Goal: Task Accomplishment & Management: Manage account settings

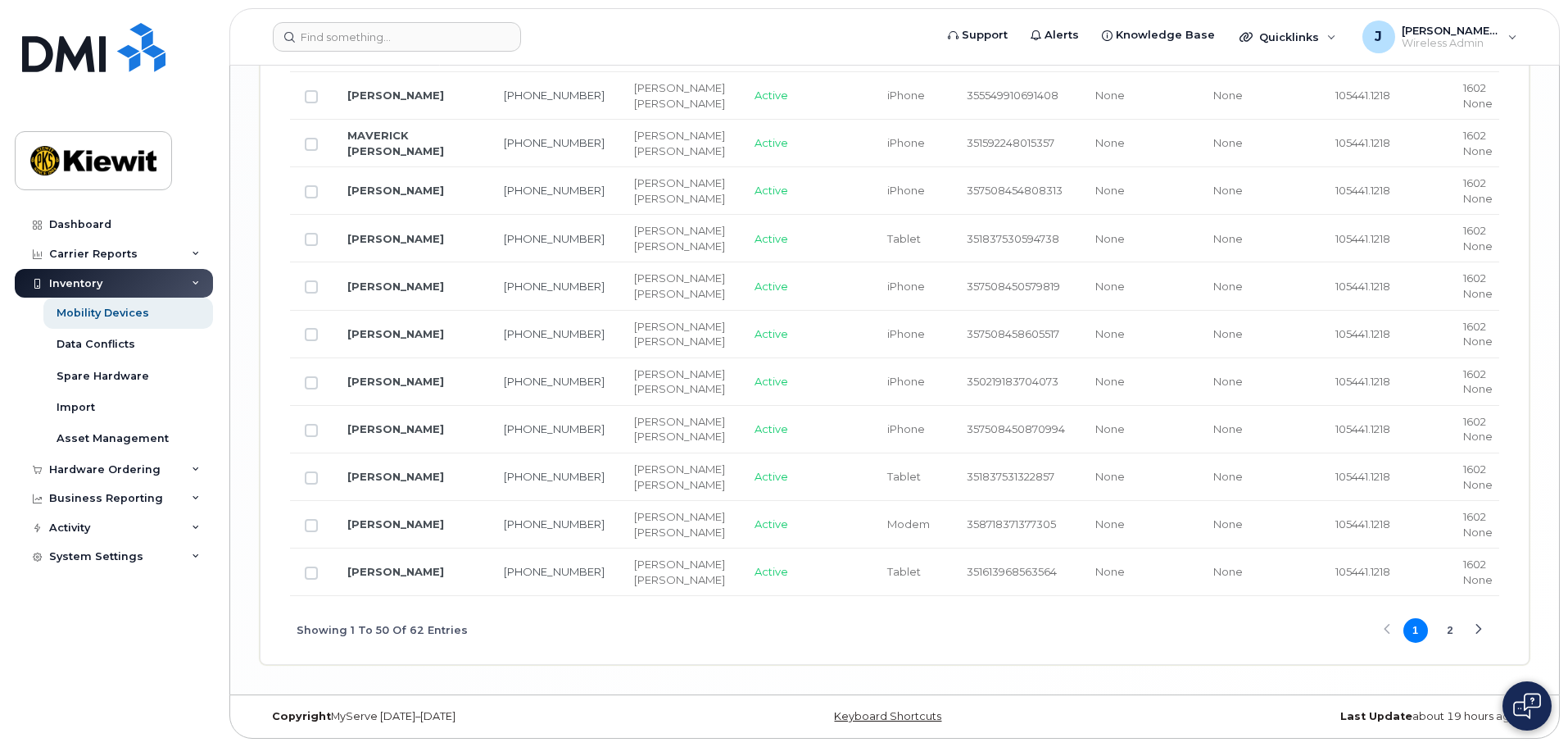
scroll to position [4311, 0]
click at [1456, 629] on button "2" at bounding box center [1449, 630] width 24 height 24
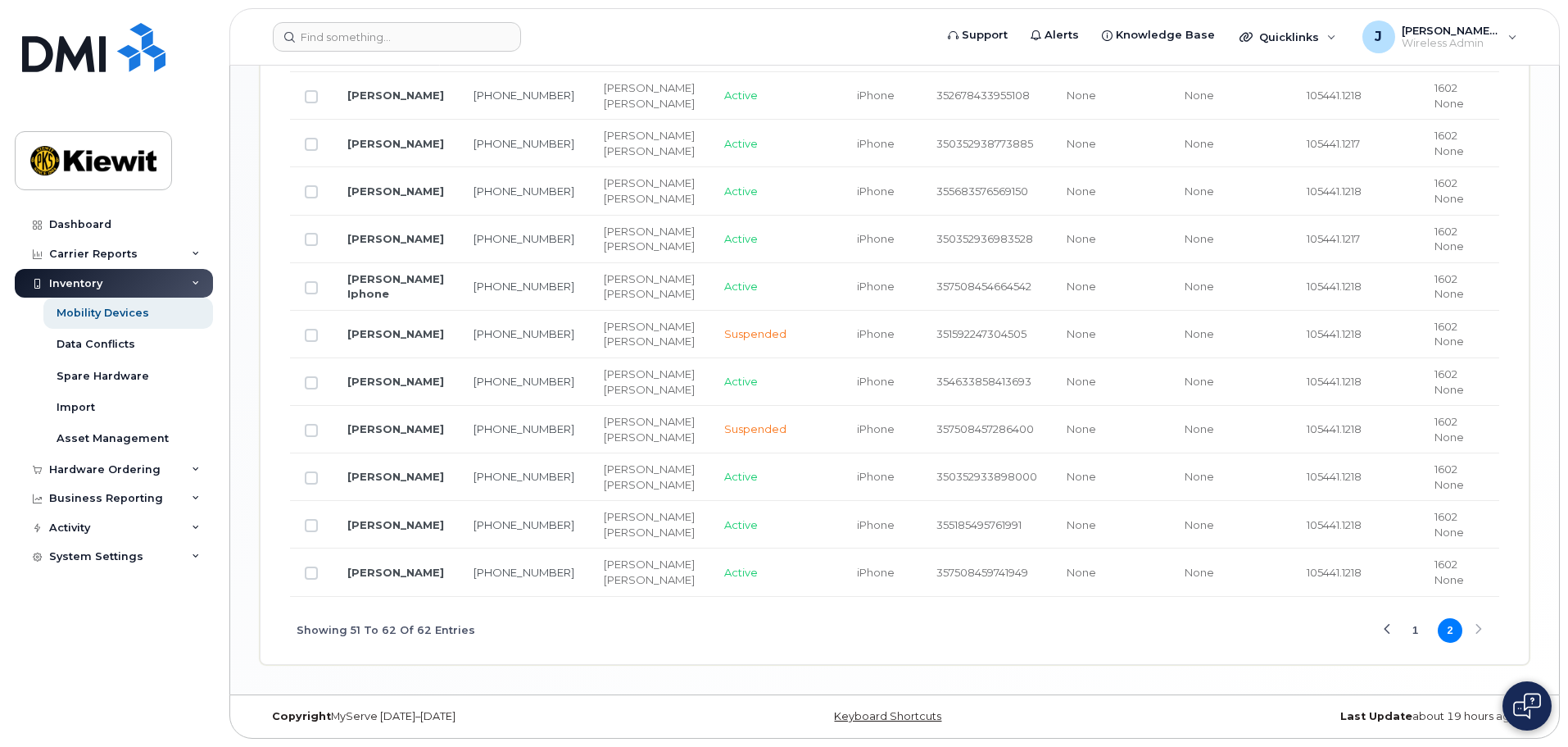
scroll to position [1344, 0]
click at [1409, 627] on button "1" at bounding box center [1415, 630] width 24 height 24
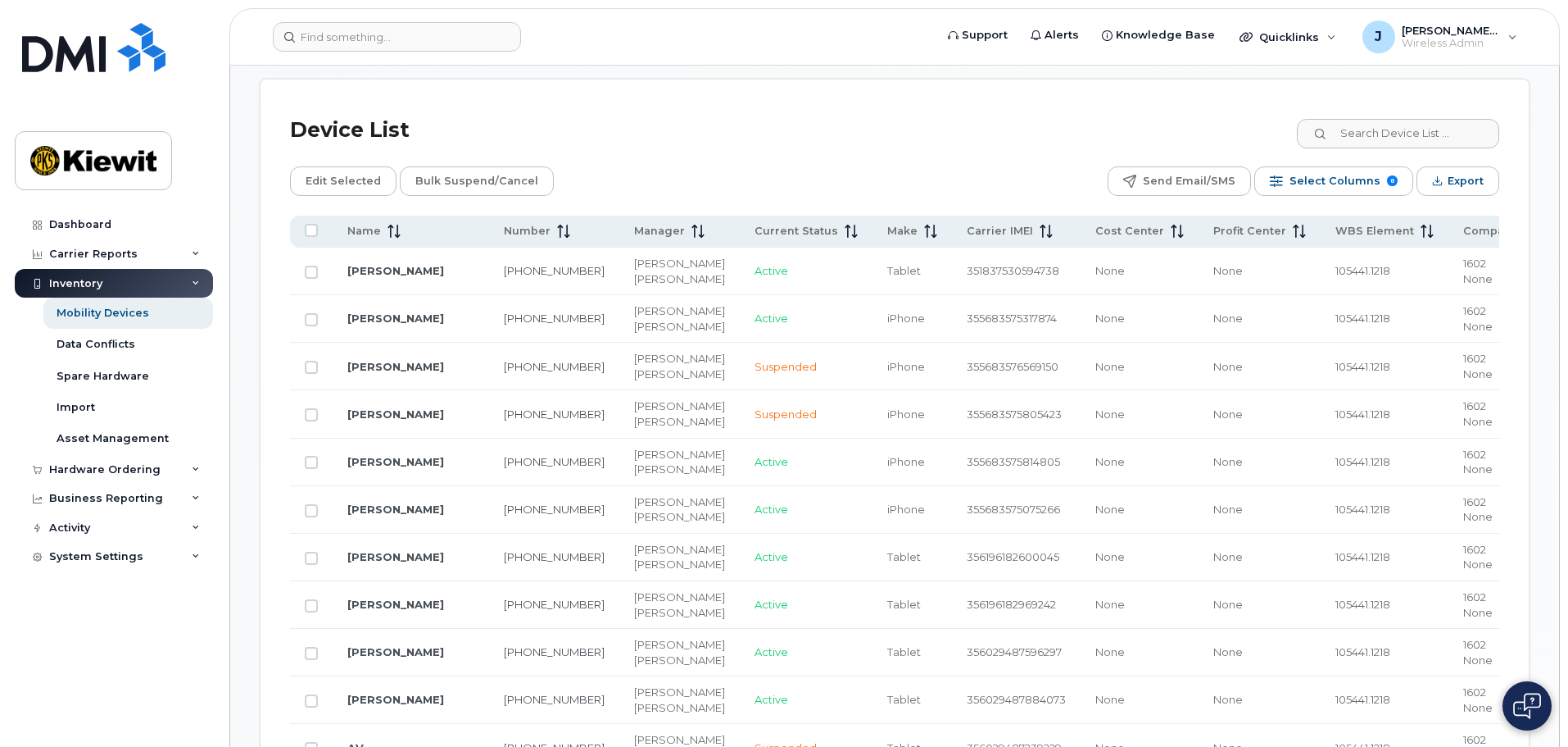
scroll to position [606, 0]
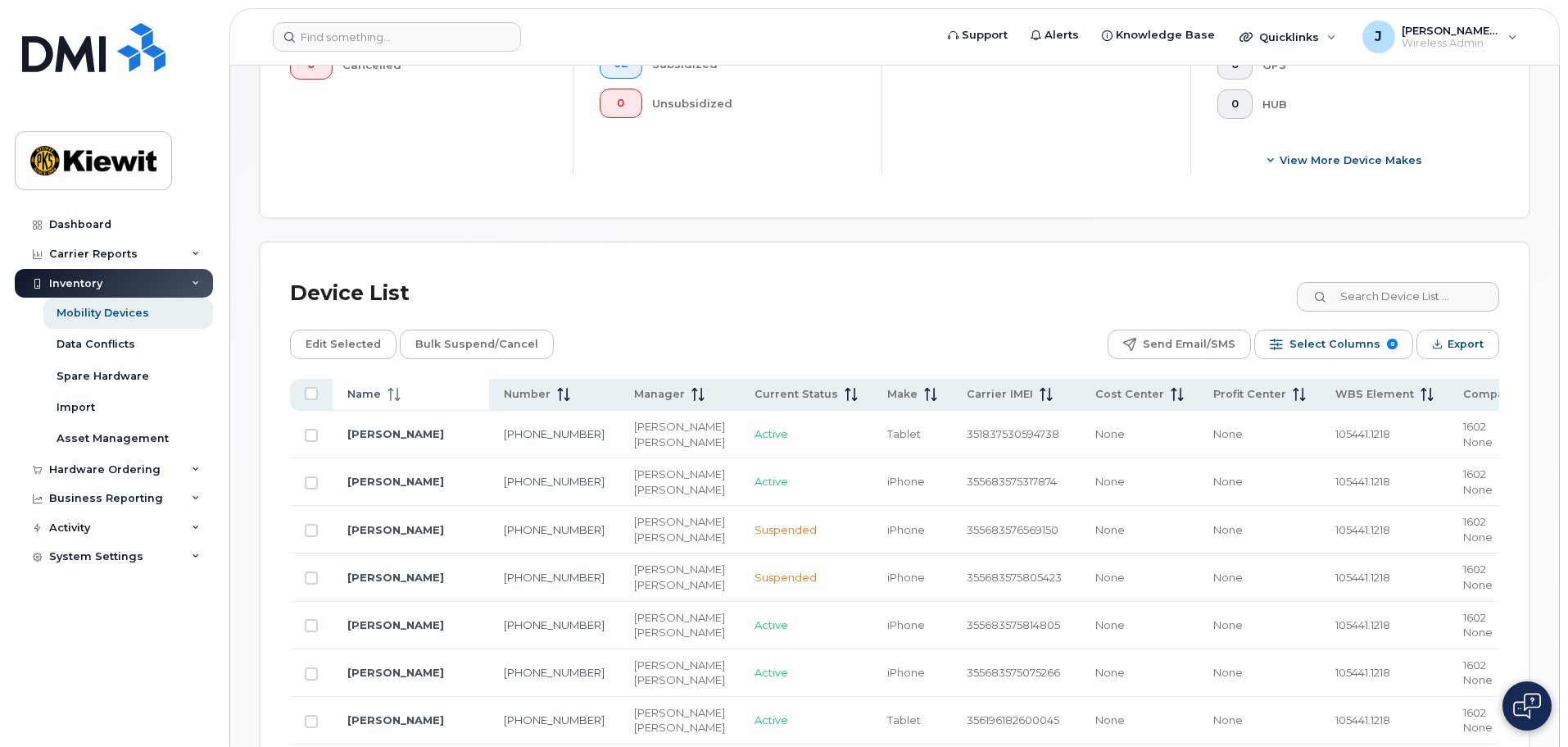
click at [379, 379] on th "Name" at bounding box center [411, 394] width 157 height 32
click at [357, 387] on span "Name" at bounding box center [363, 394] width 33 height 14
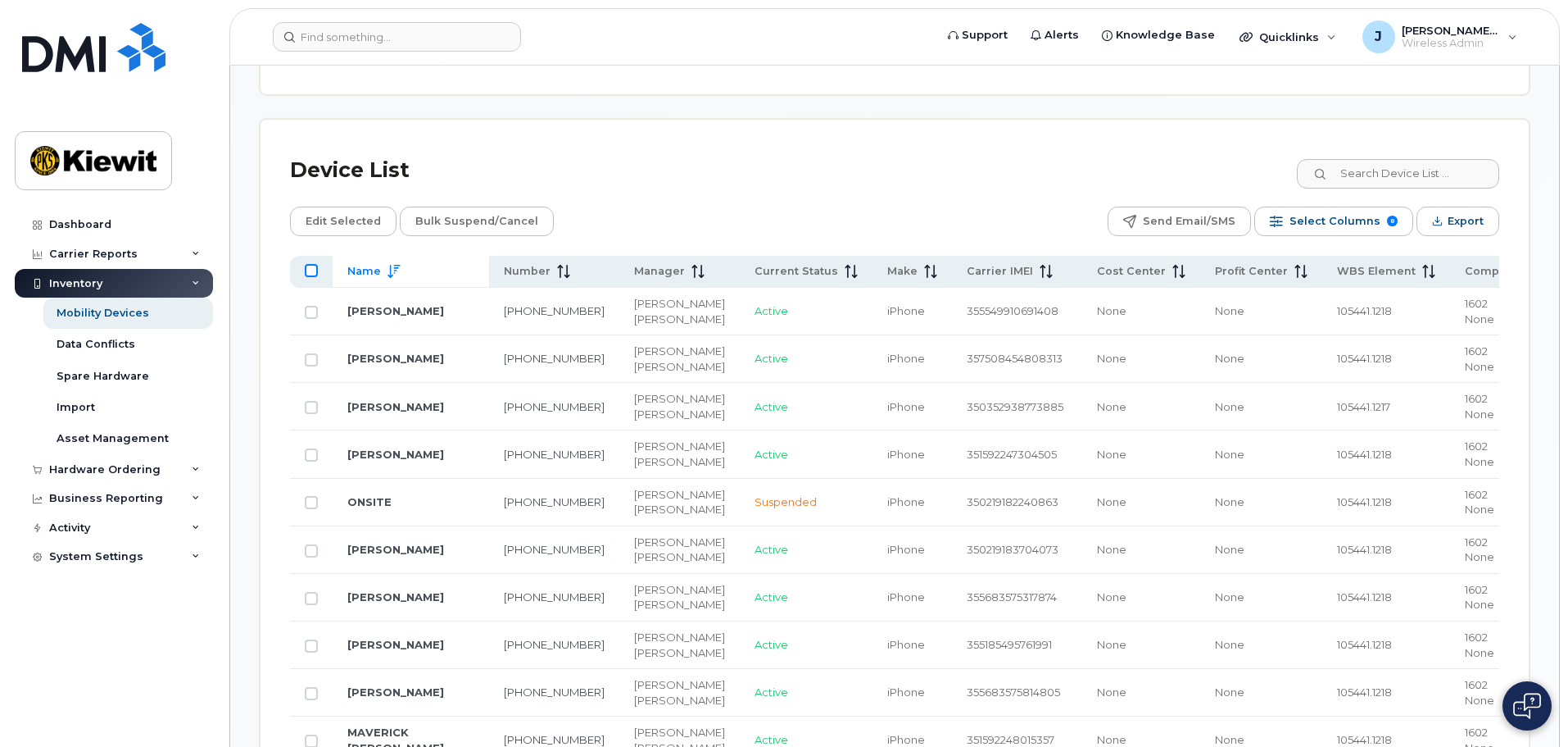
scroll to position [935, 0]
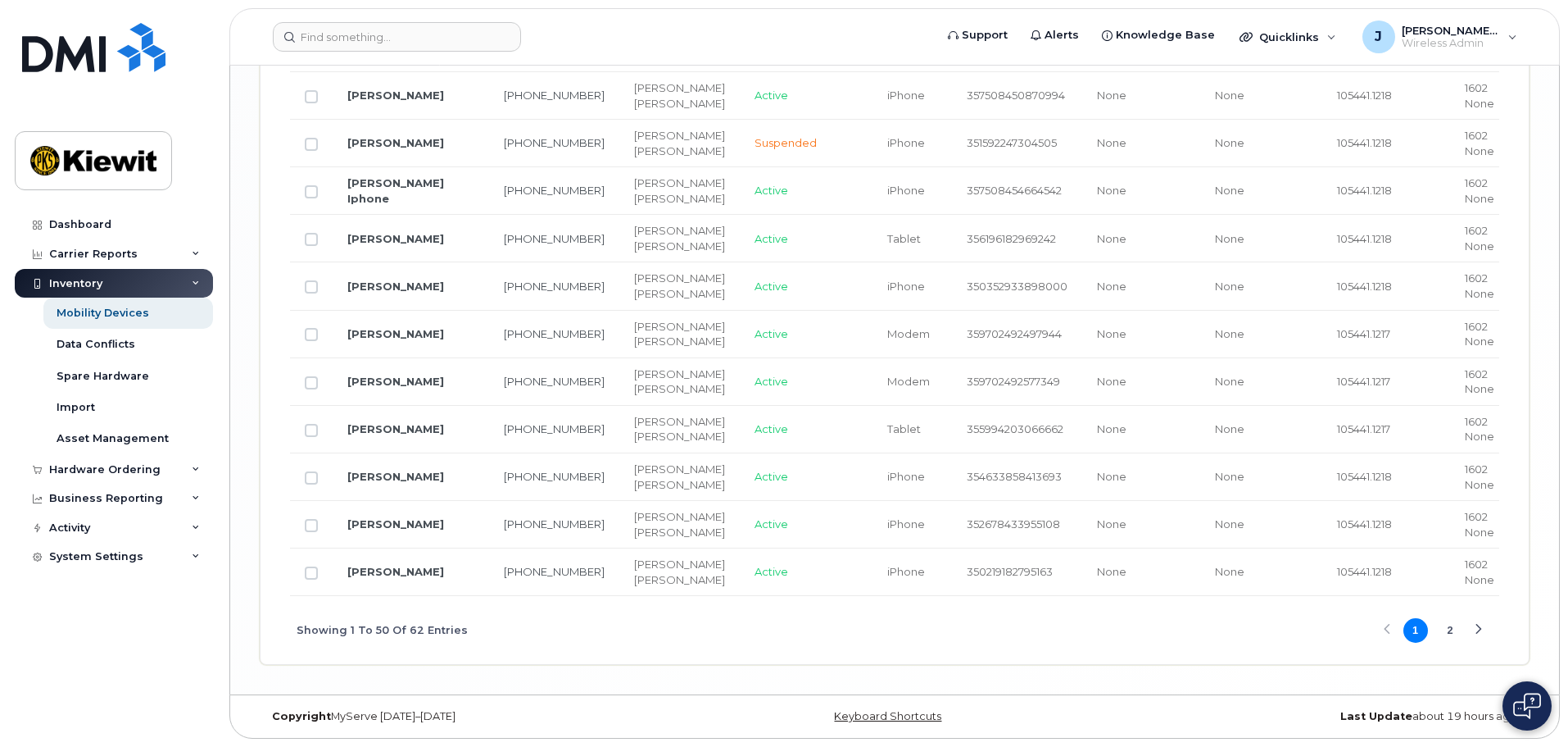
scroll to position [3066, 0]
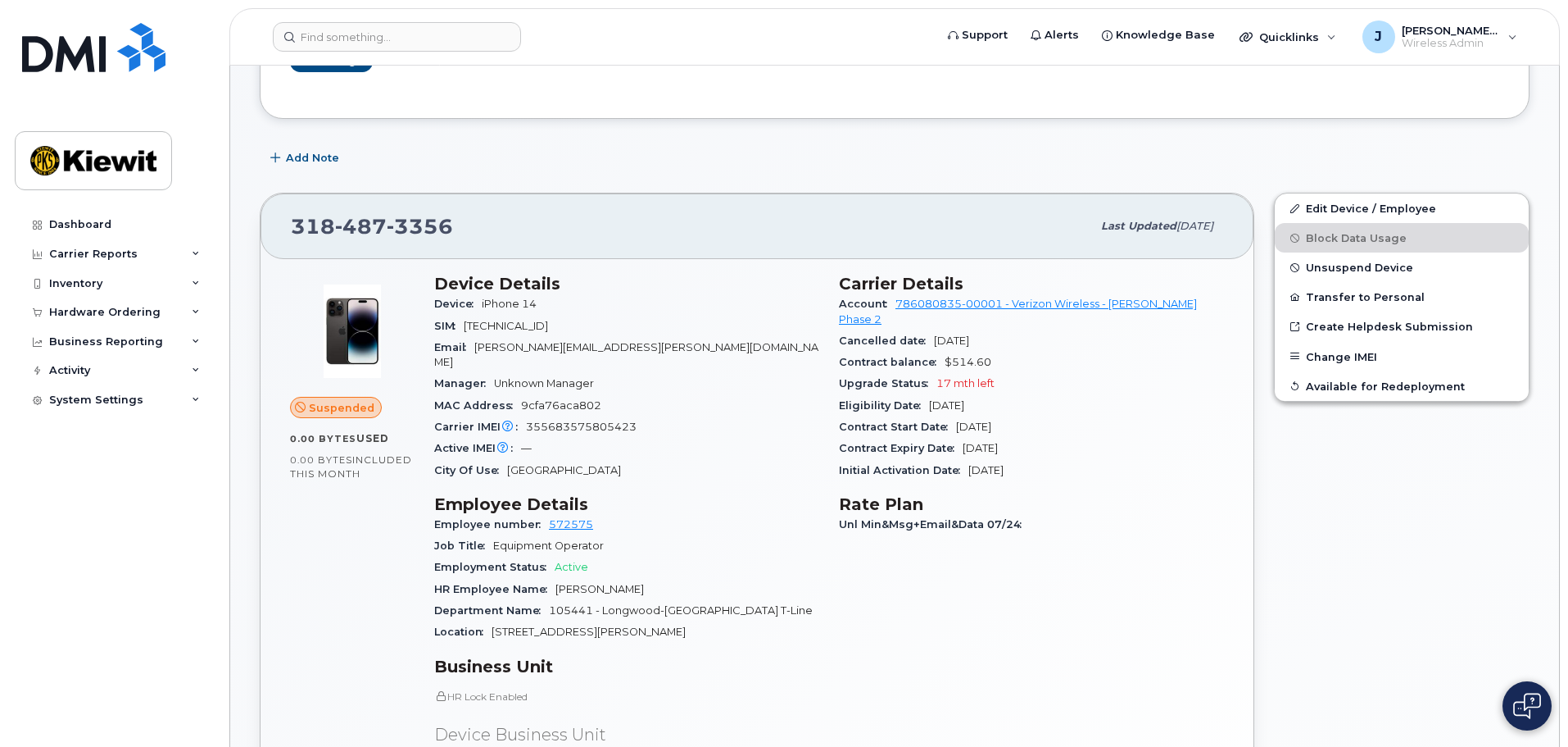
scroll to position [410, 0]
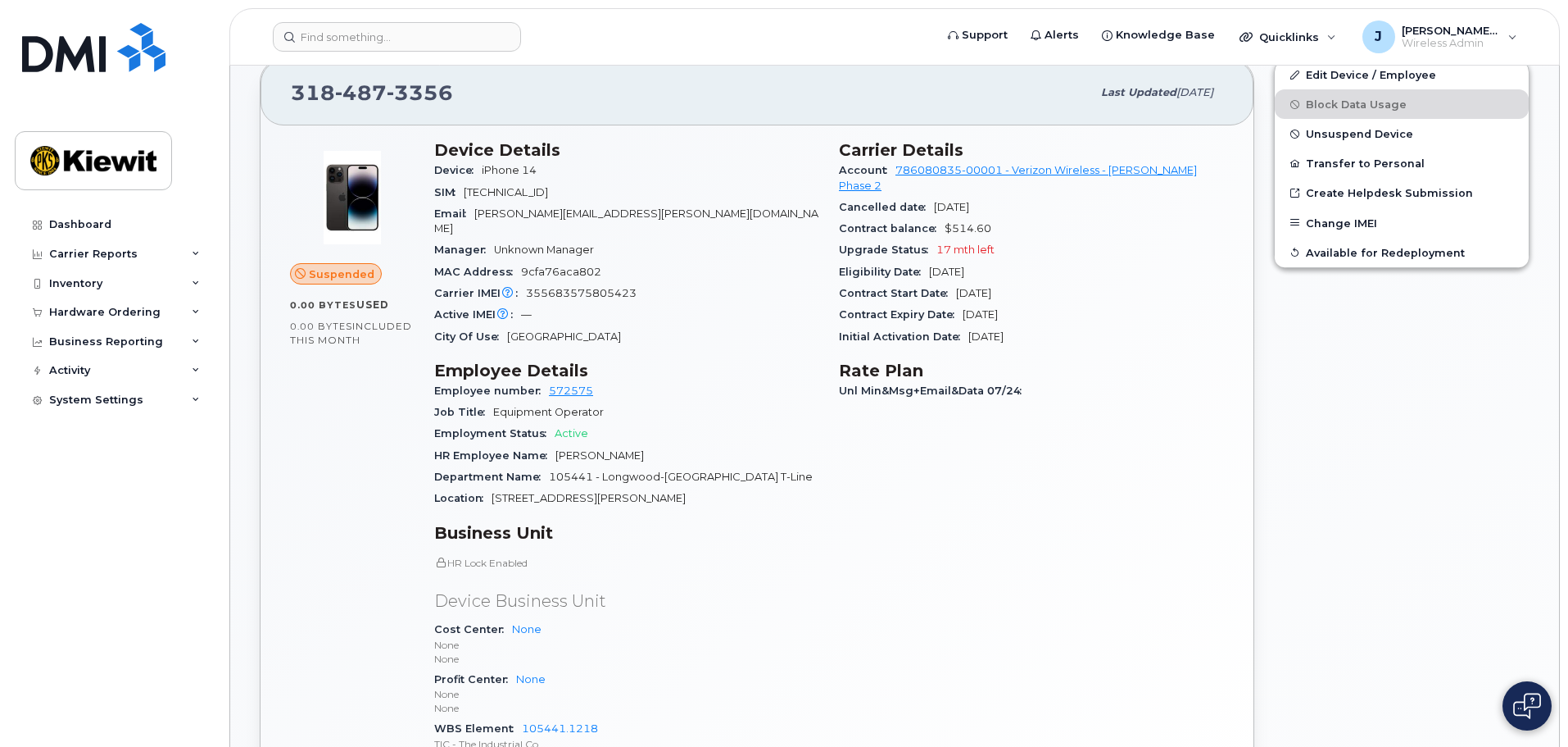
click at [656, 282] on div "Carrier IMEI Carrier IMEI is reported during the last billing cycle or change o…" at bounding box center [626, 293] width 385 height 22
drag, startPoint x: 689, startPoint y: 281, endPoint x: 619, endPoint y: 237, distance: 82.7
click at [673, 263] on section "Device Details Device iPhone 14 SIM 89148000011054191737 Email JANA.DUNCAN@1884…" at bounding box center [626, 244] width 385 height 208
click at [581, 244] on span "Unknown Manager" at bounding box center [544, 250] width 100 height 13
click at [1392, 130] on span "Unsuspend Device" at bounding box center [1359, 134] width 107 height 13
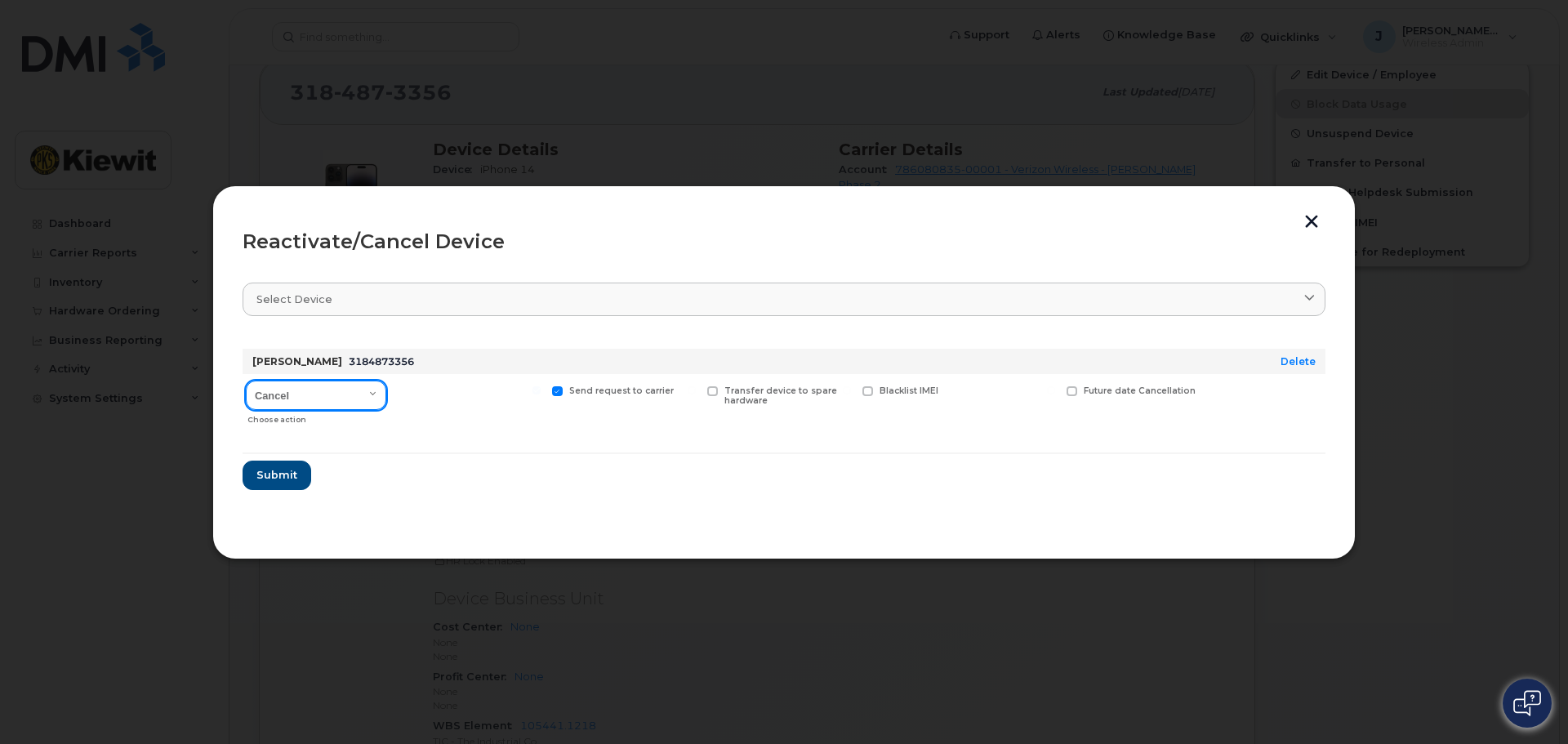
click at [323, 384] on select "Cancel Reactivate" at bounding box center [316, 394] width 140 height 30
select select "[object Object]"
click at [245, 380] on select "Cancel Reactivate" at bounding box center [316, 394] width 140 height 30
click at [441, 431] on div "Available for new activations/redeployments" at bounding box center [469, 403] width 151 height 58
click at [295, 477] on span "Submit" at bounding box center [275, 474] width 40 height 15
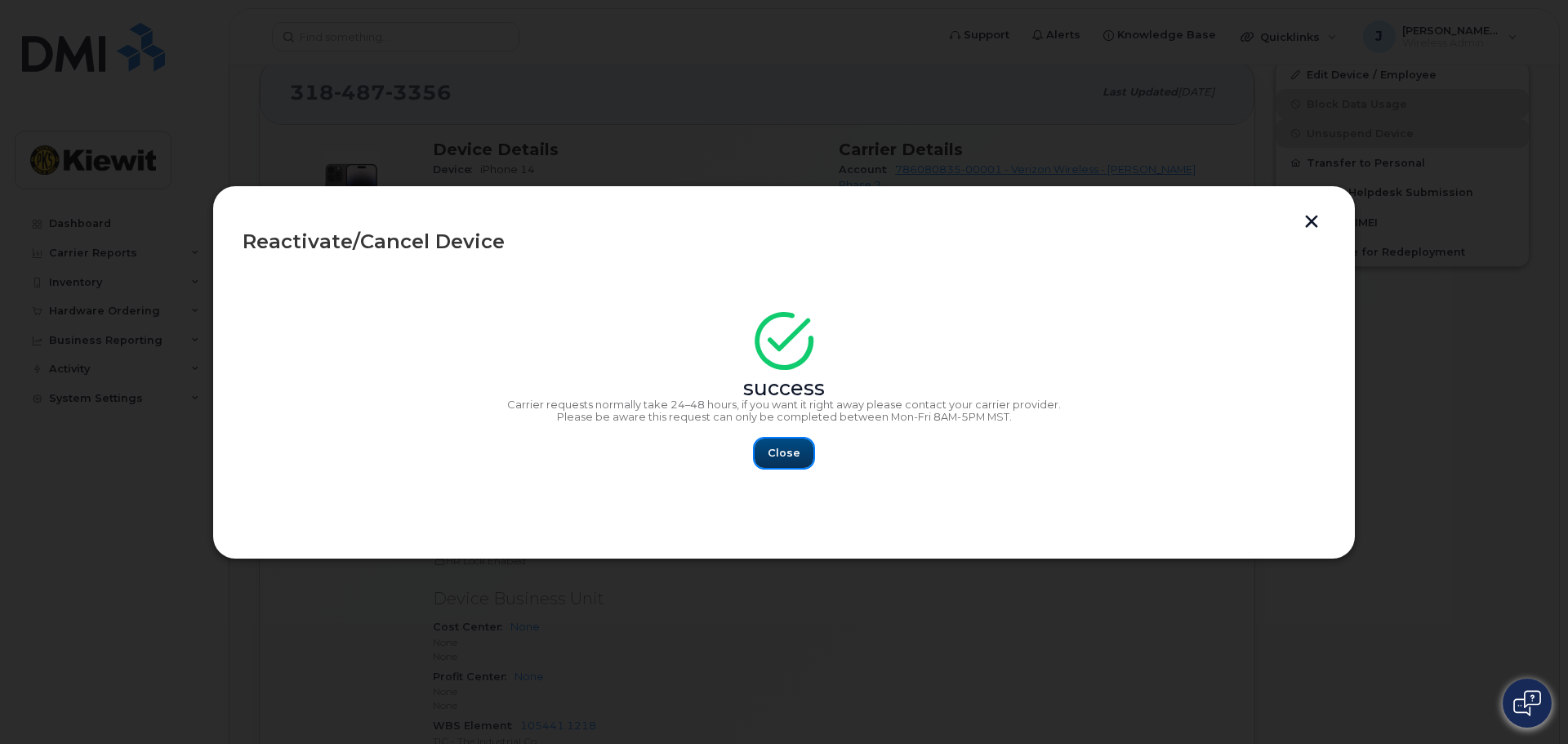
click at [788, 459] on span "Close" at bounding box center [784, 452] width 32 height 15
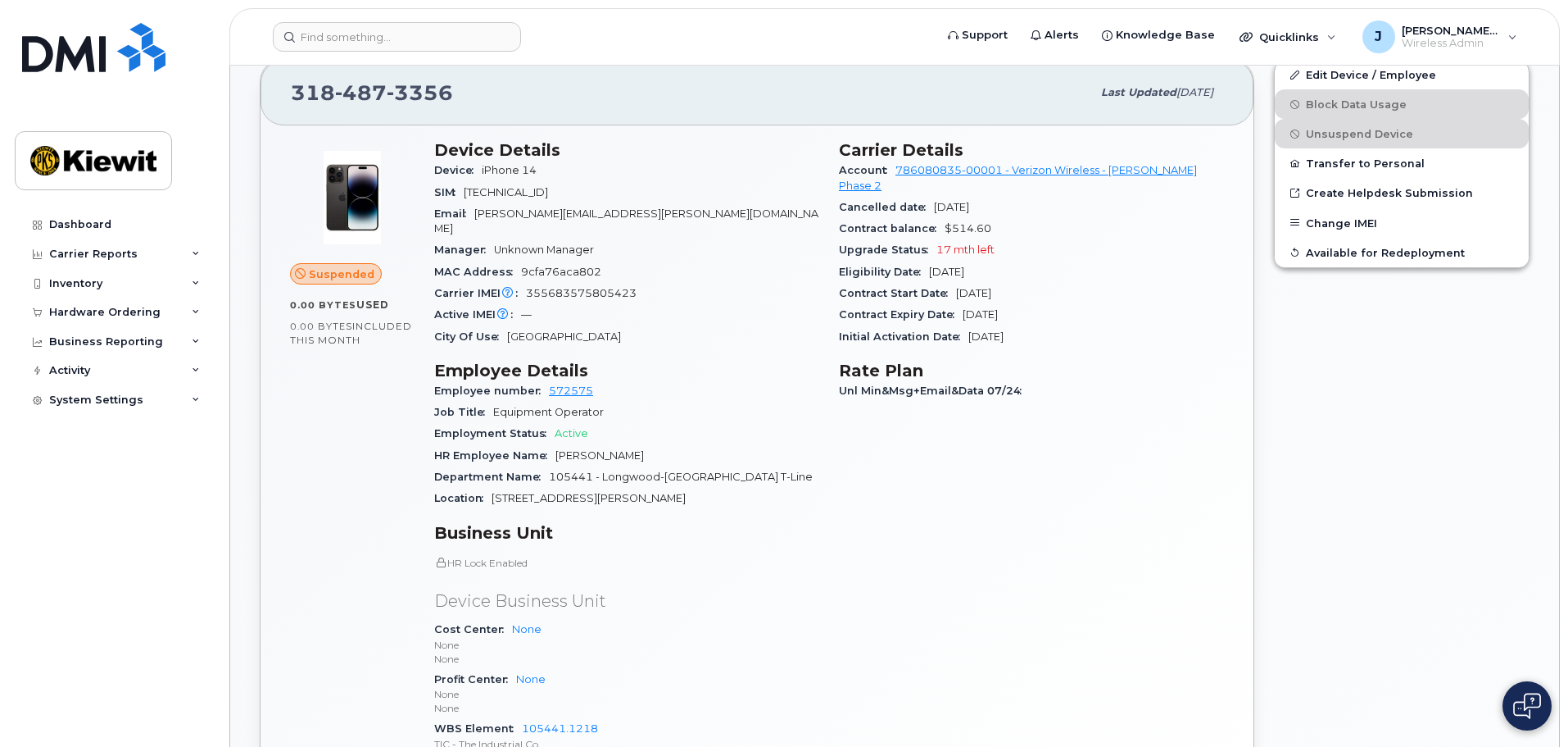
click at [425, 217] on div "Device Details Device iPhone 14 SIM 89148000011054191737 Email JANA.DUNCAN@1884…" at bounding box center [627, 460] width 405 height 660
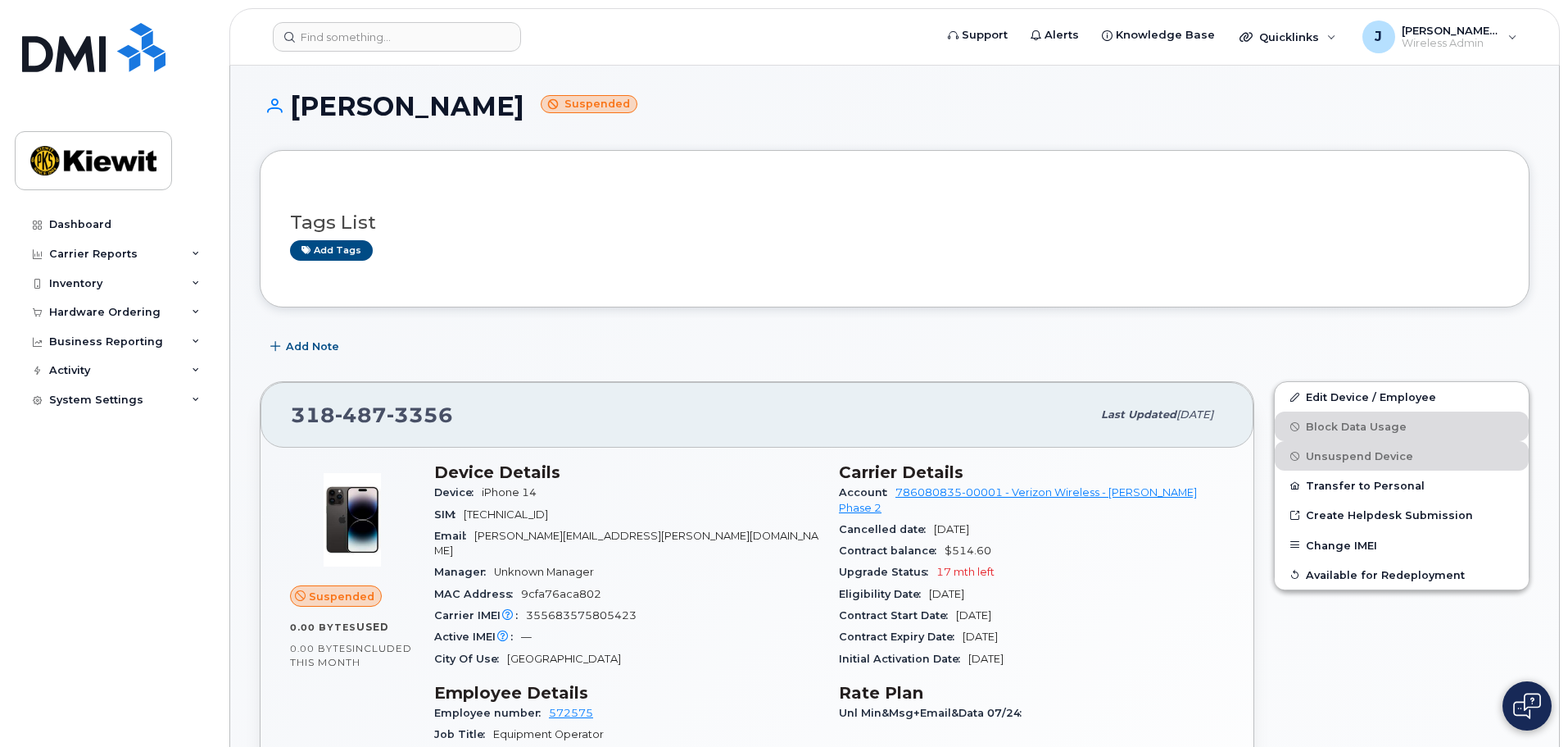
scroll to position [82, 0]
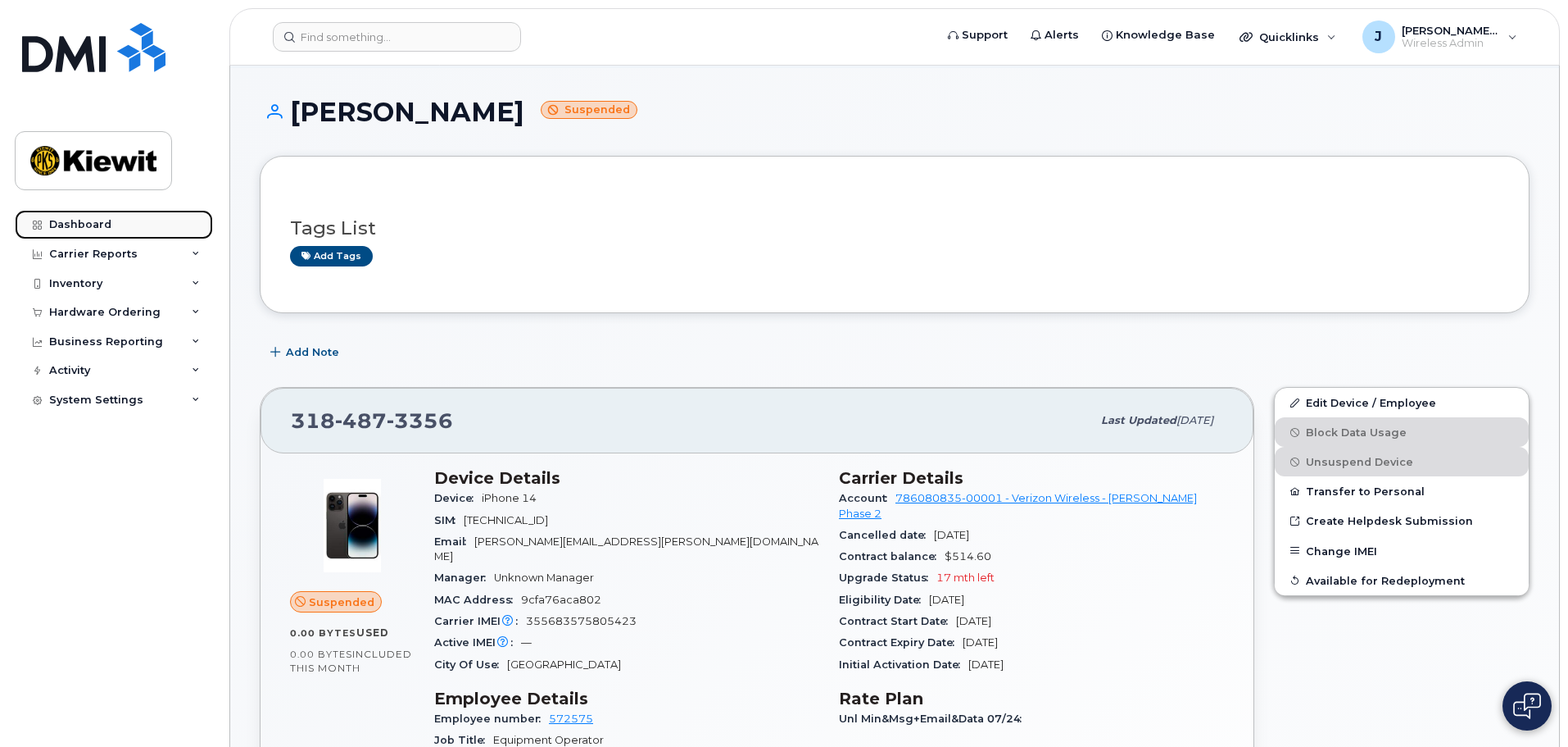
click at [93, 216] on link "Dashboard" at bounding box center [114, 225] width 198 height 30
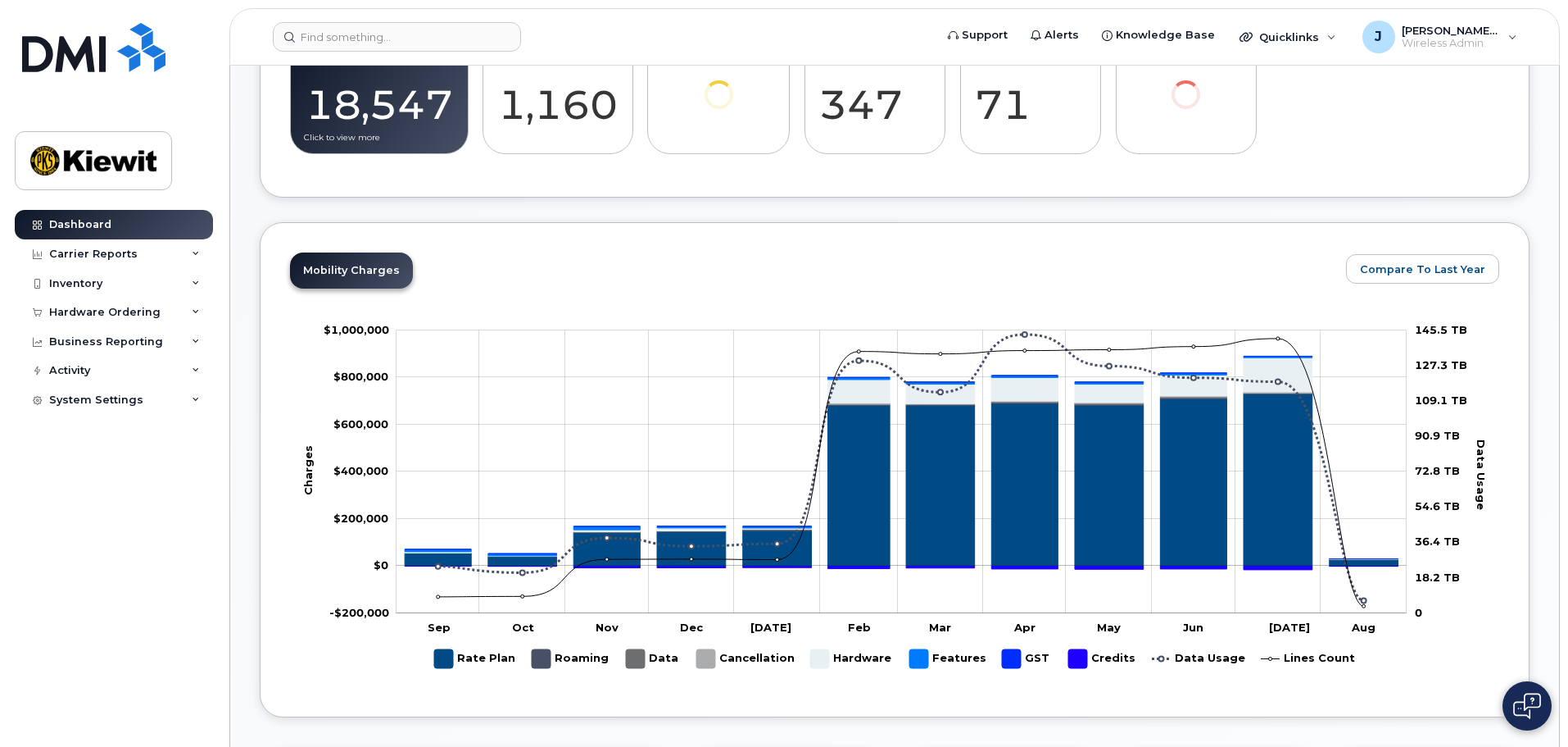
scroll to position [983, 0]
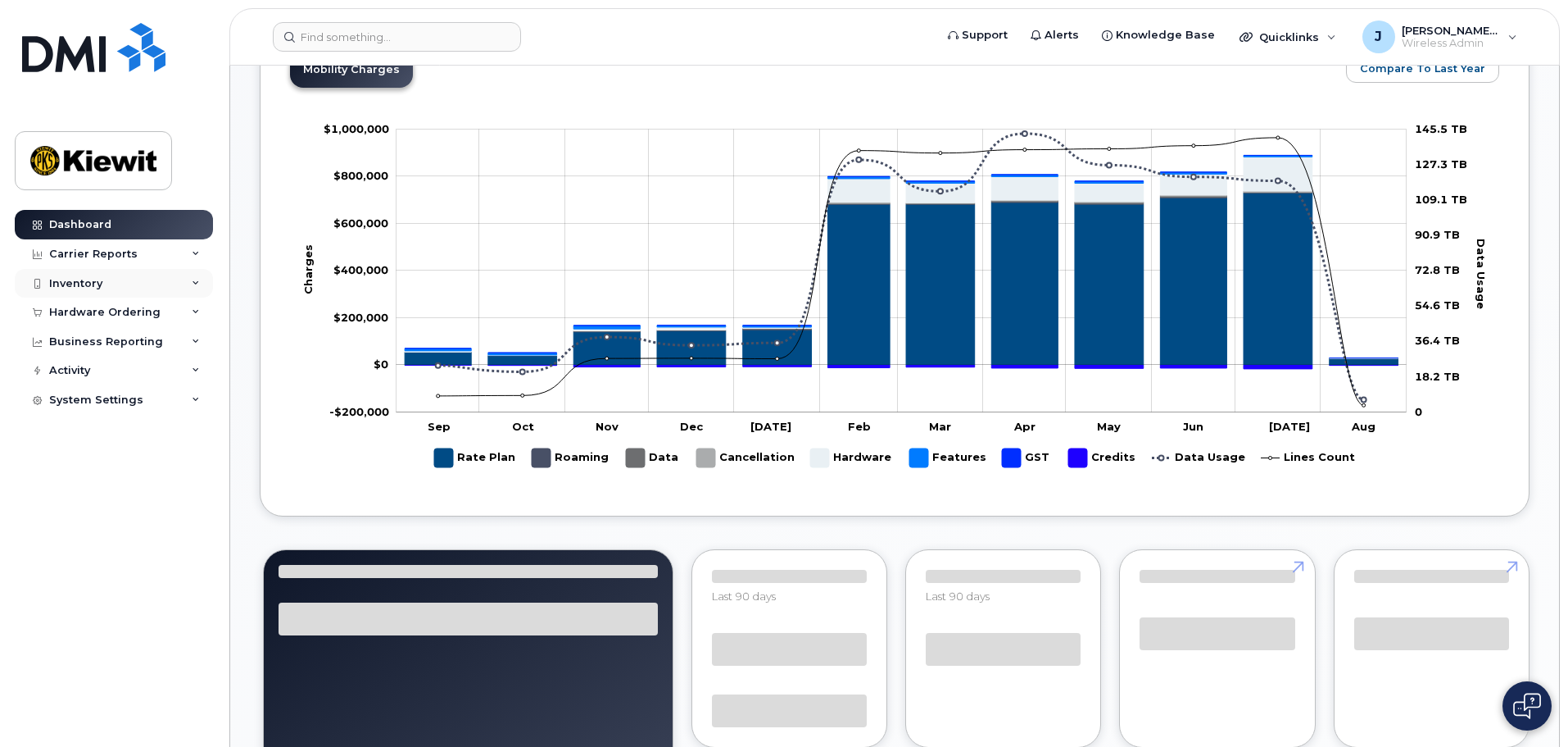
click at [170, 283] on div "Inventory" at bounding box center [114, 283] width 198 height 30
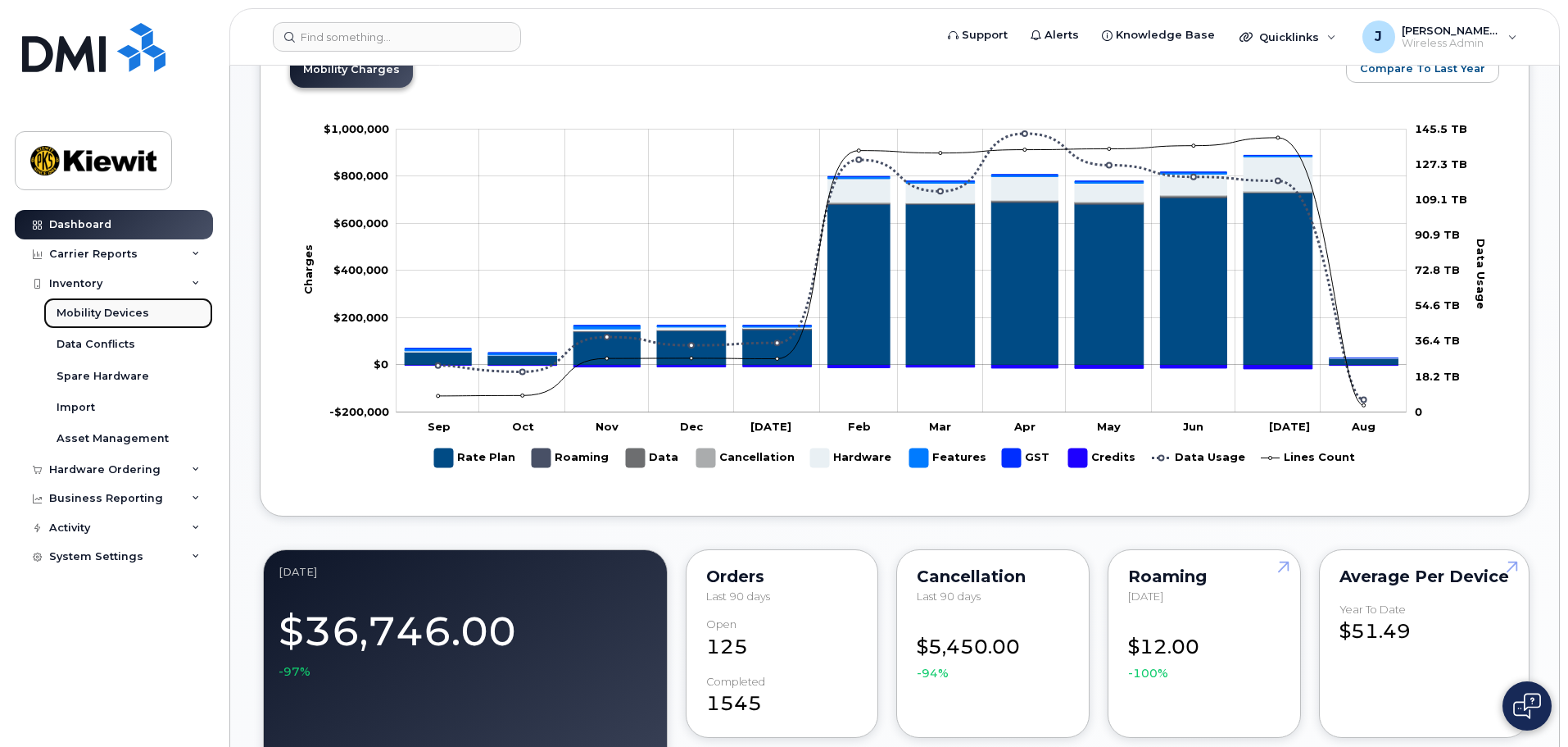
click at [160, 312] on link "Mobility Devices" at bounding box center [128, 313] width 170 height 32
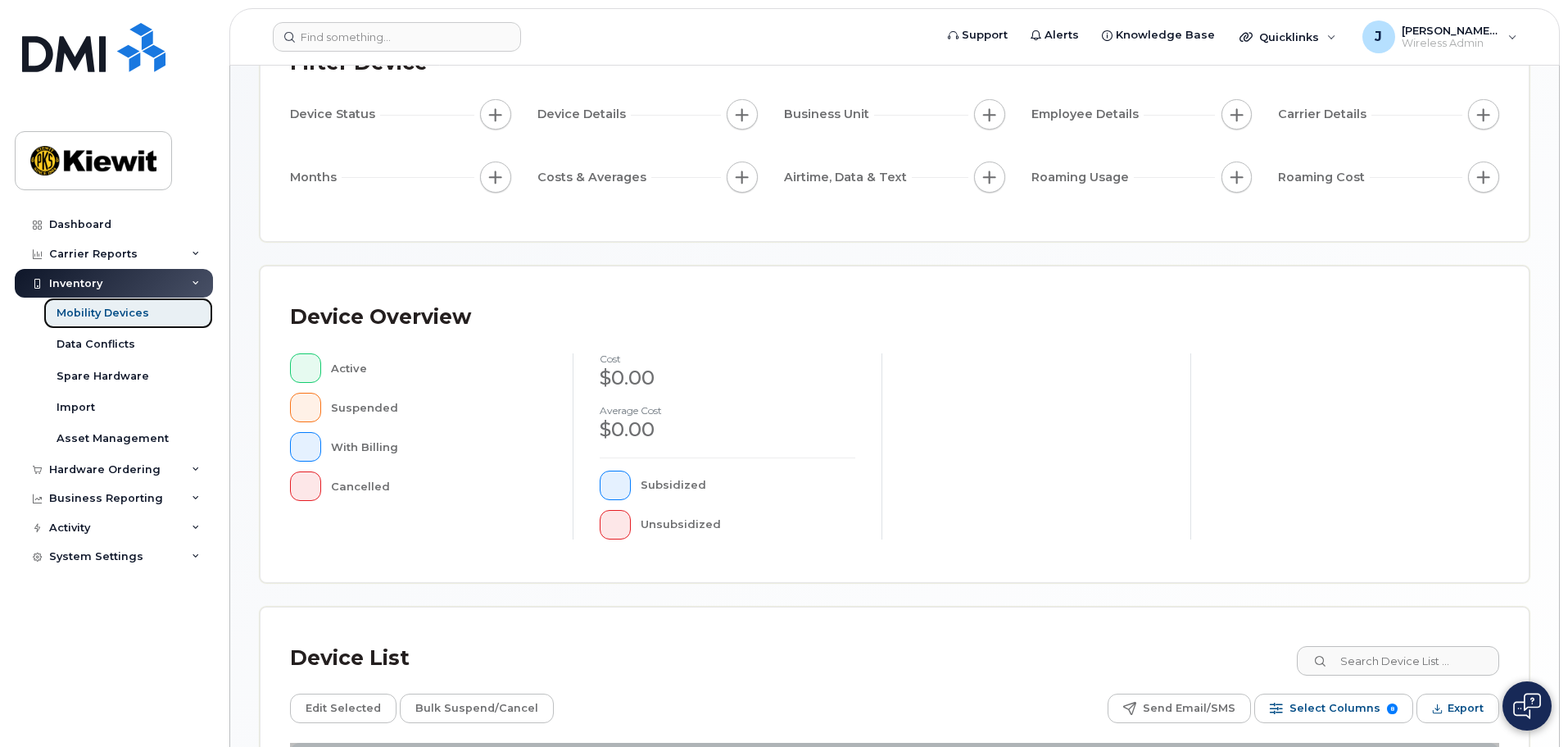
scroll to position [327, 0]
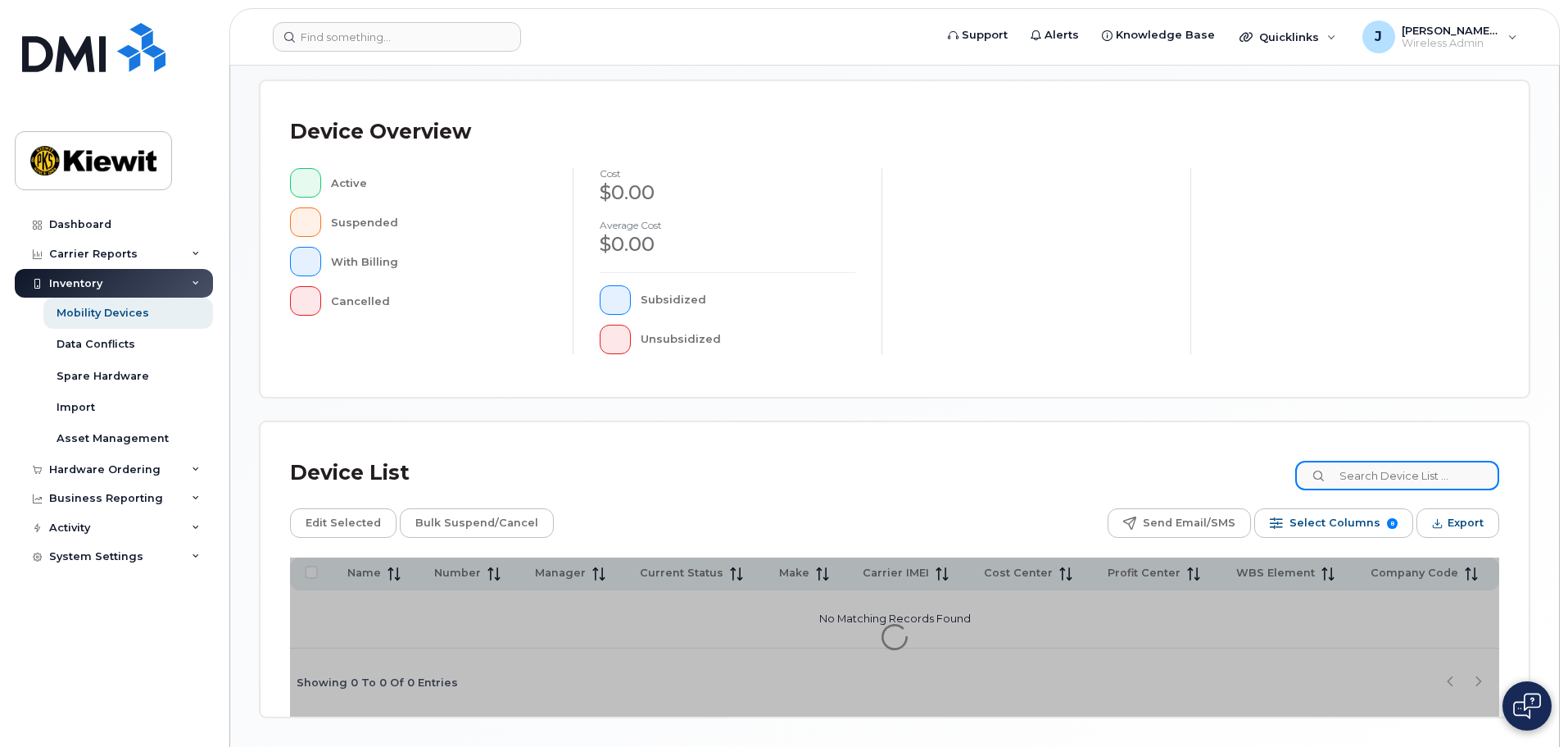
click at [1447, 469] on input at bounding box center [1397, 475] width 204 height 30
type input "105441"
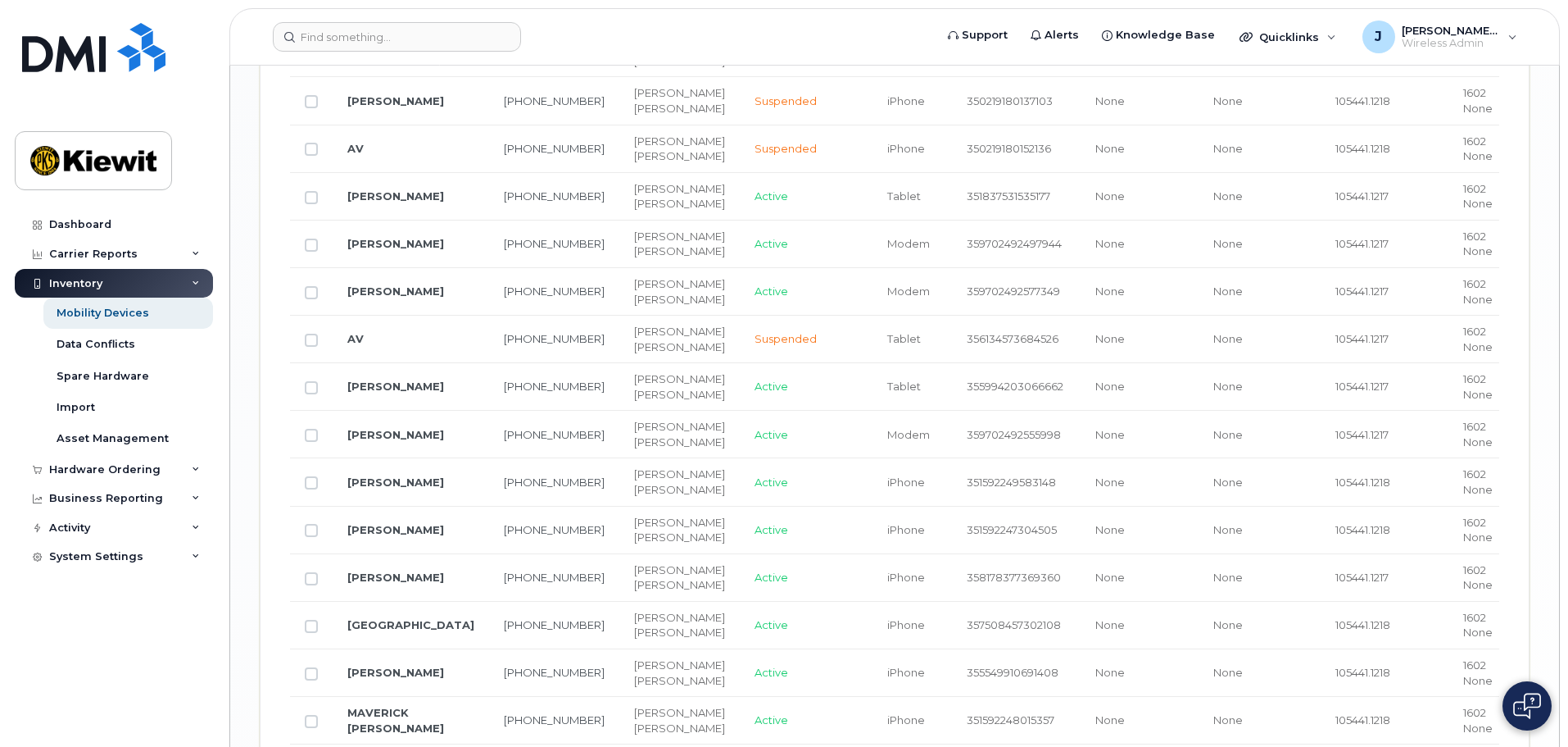
scroll to position [2265, 0]
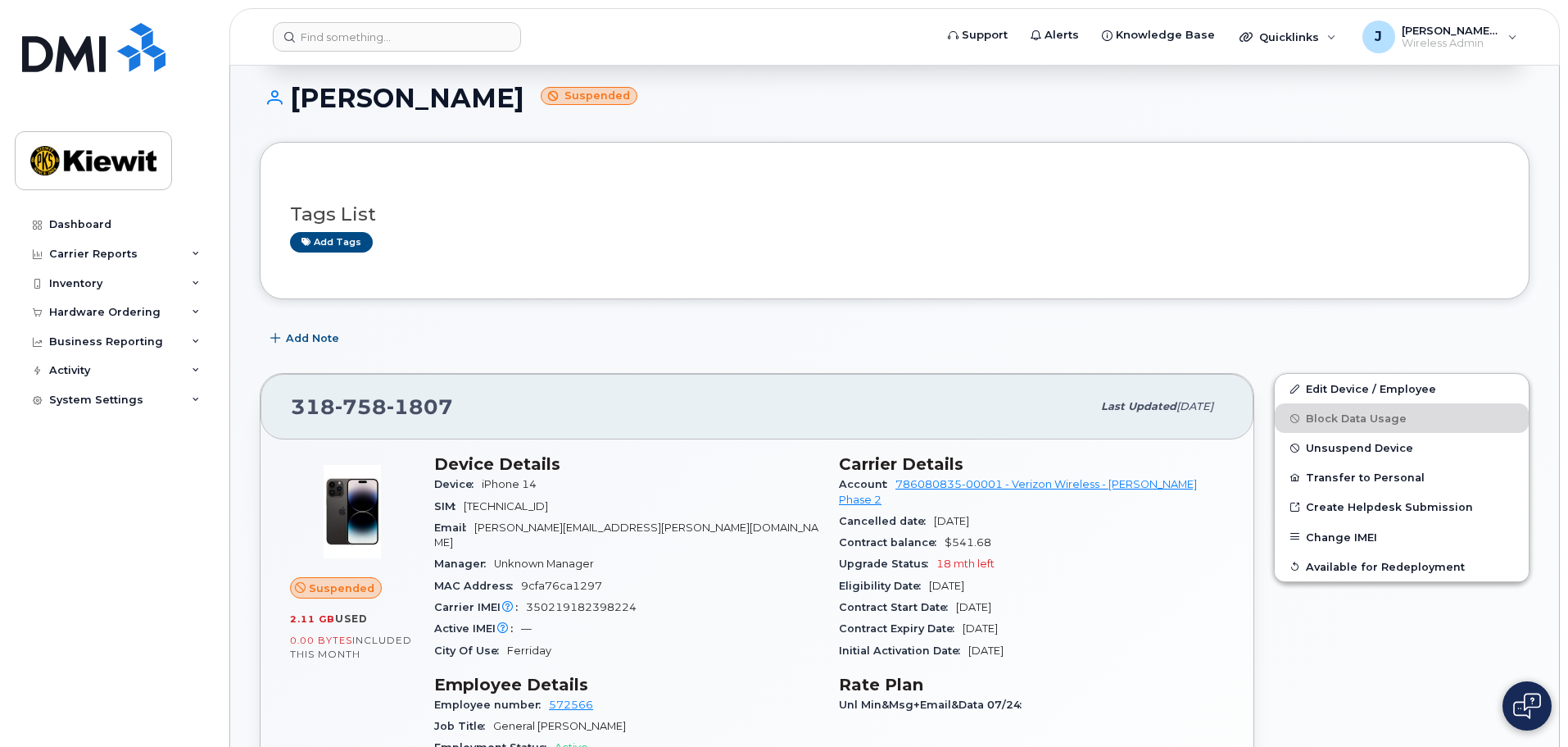
scroll to position [246, 0]
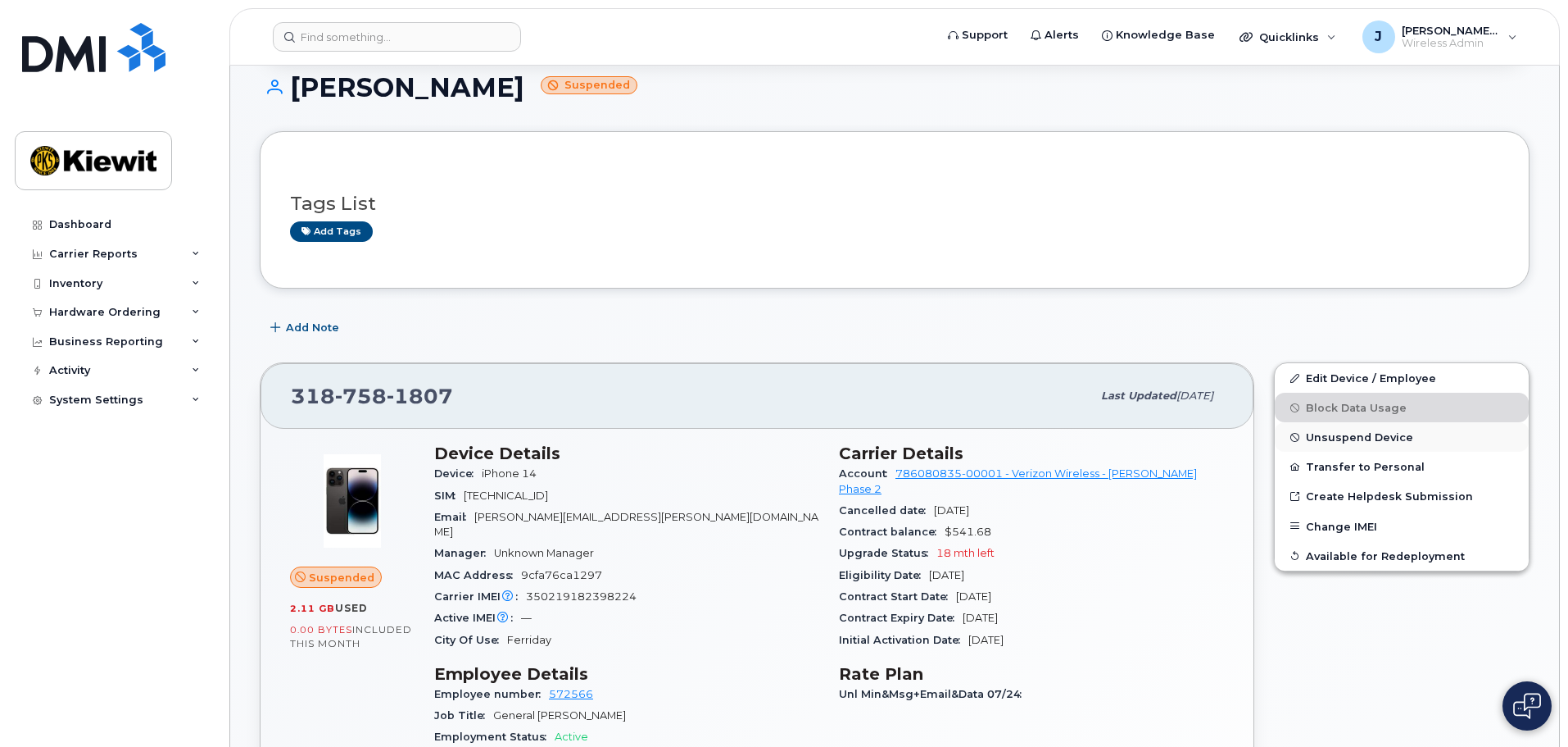
click at [1364, 435] on span "Unsuspend Device" at bounding box center [1359, 438] width 107 height 13
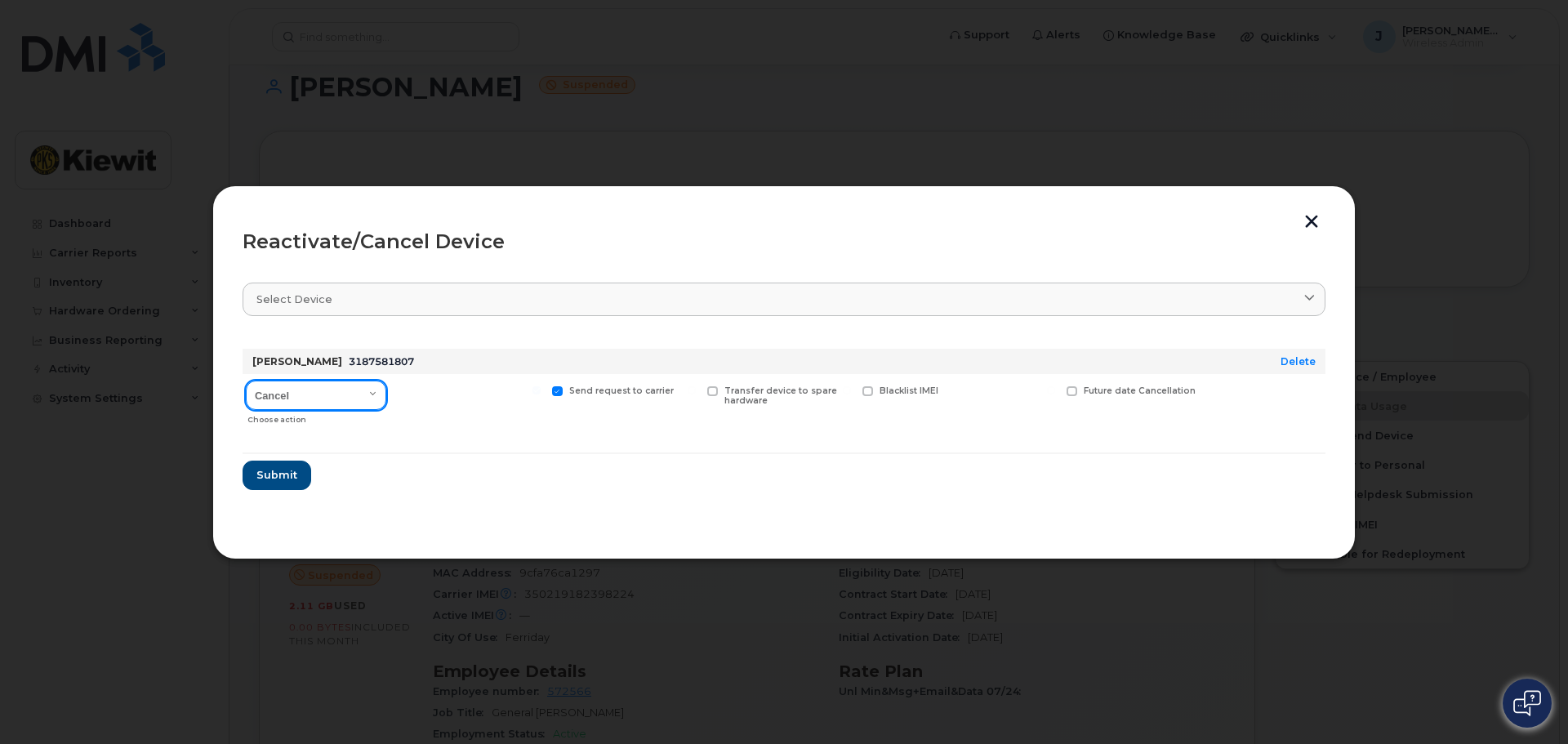
click at [338, 393] on select "Cancel Reactivate" at bounding box center [316, 394] width 140 height 30
select select "[object Object]"
click at [245, 380] on select "Cancel Reactivate" at bounding box center [316, 394] width 140 height 30
click at [271, 466] on button "Submit" at bounding box center [276, 474] width 67 height 30
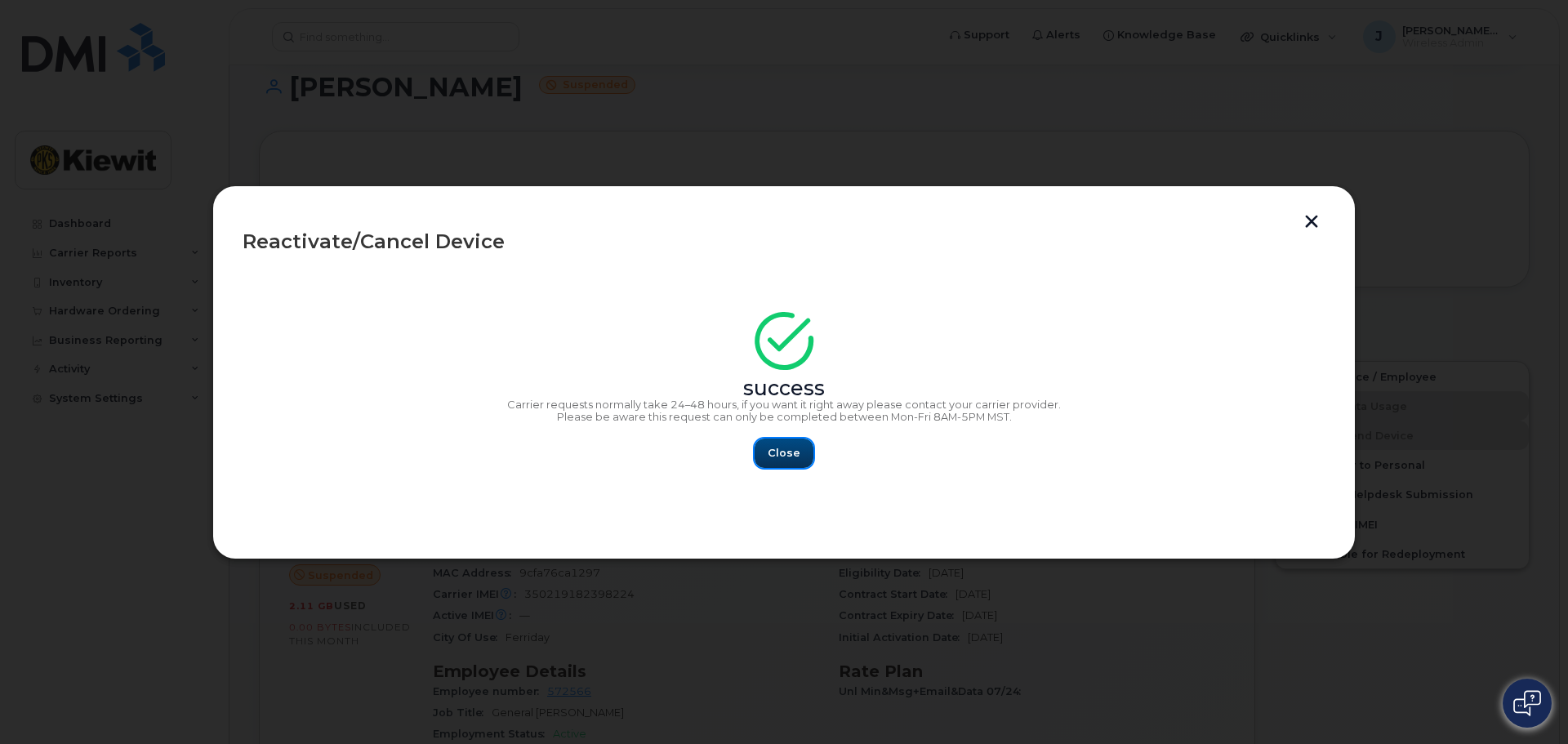
click at [787, 448] on span "Close" at bounding box center [784, 452] width 32 height 15
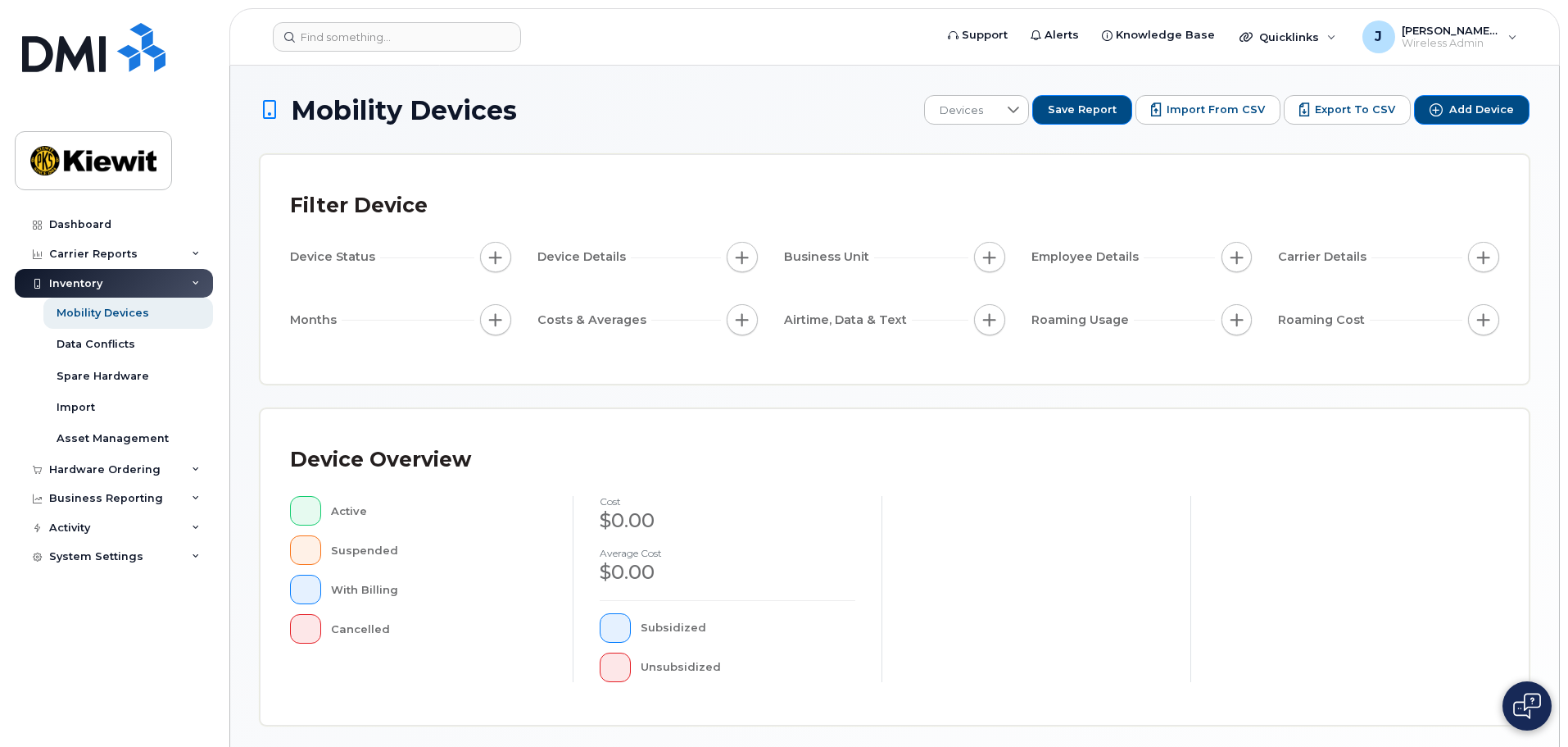
scroll to position [381, 0]
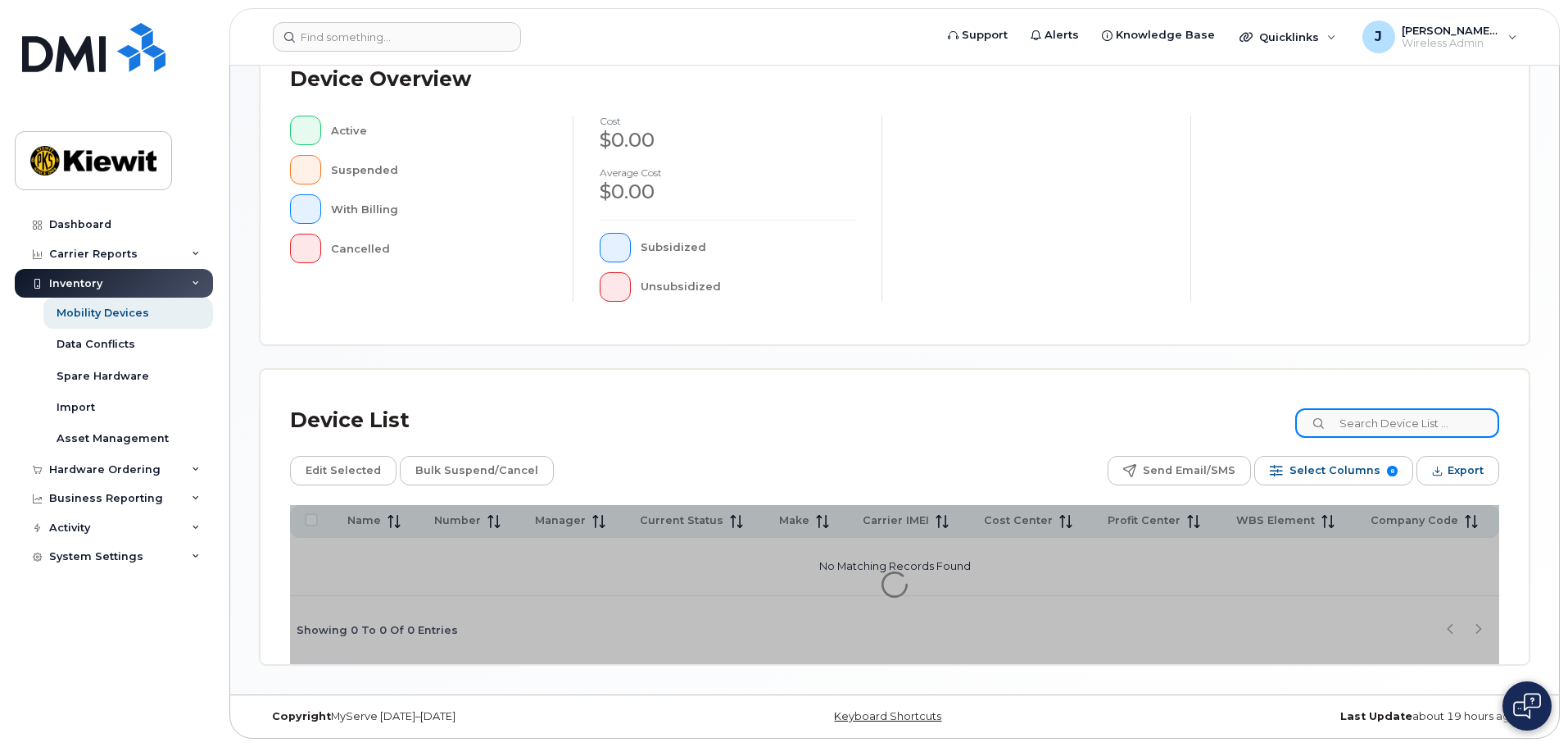
click at [1409, 412] on input at bounding box center [1397, 422] width 204 height 30
type input "105441"
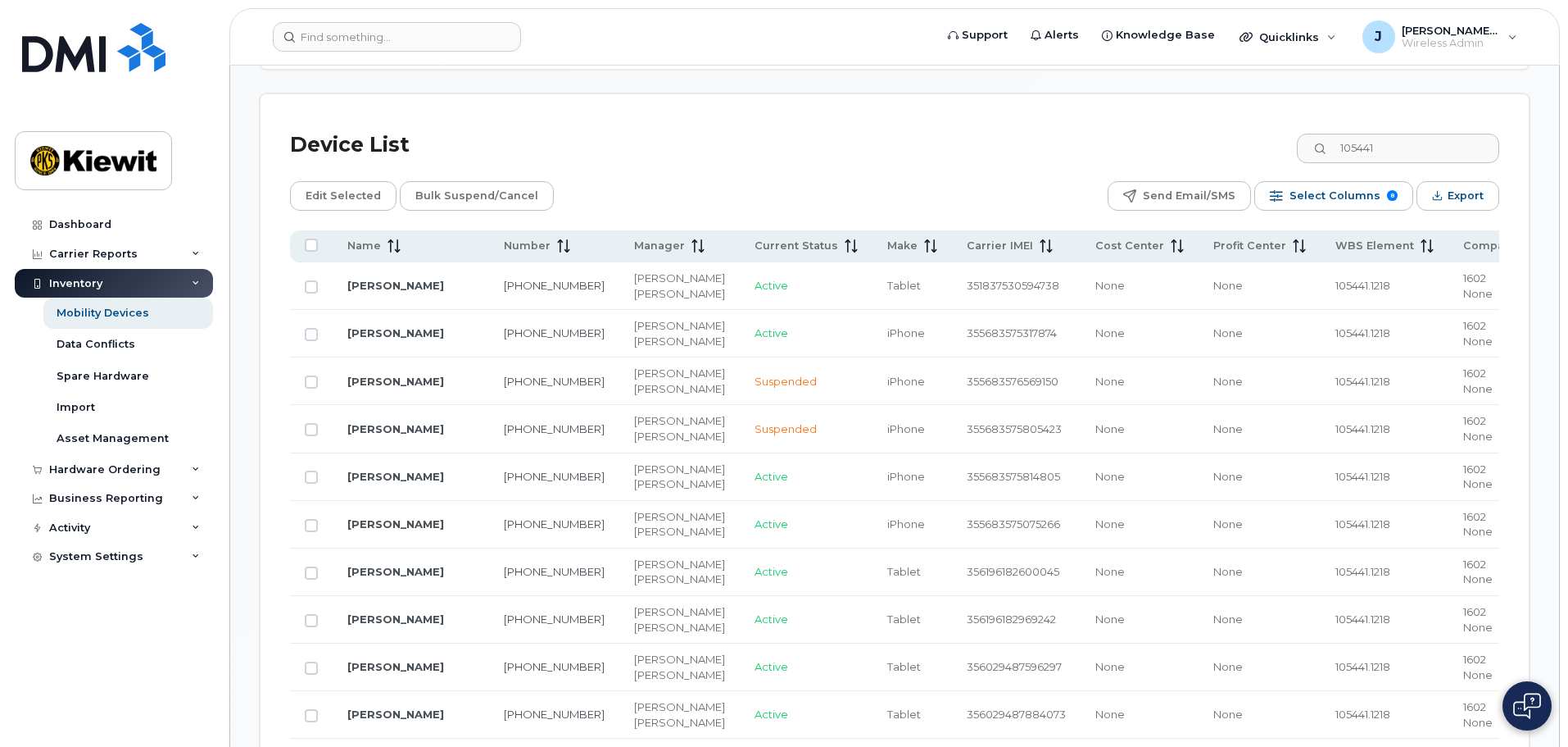
scroll to position [790, 0]
